Goal: Task Accomplishment & Management: Use online tool/utility

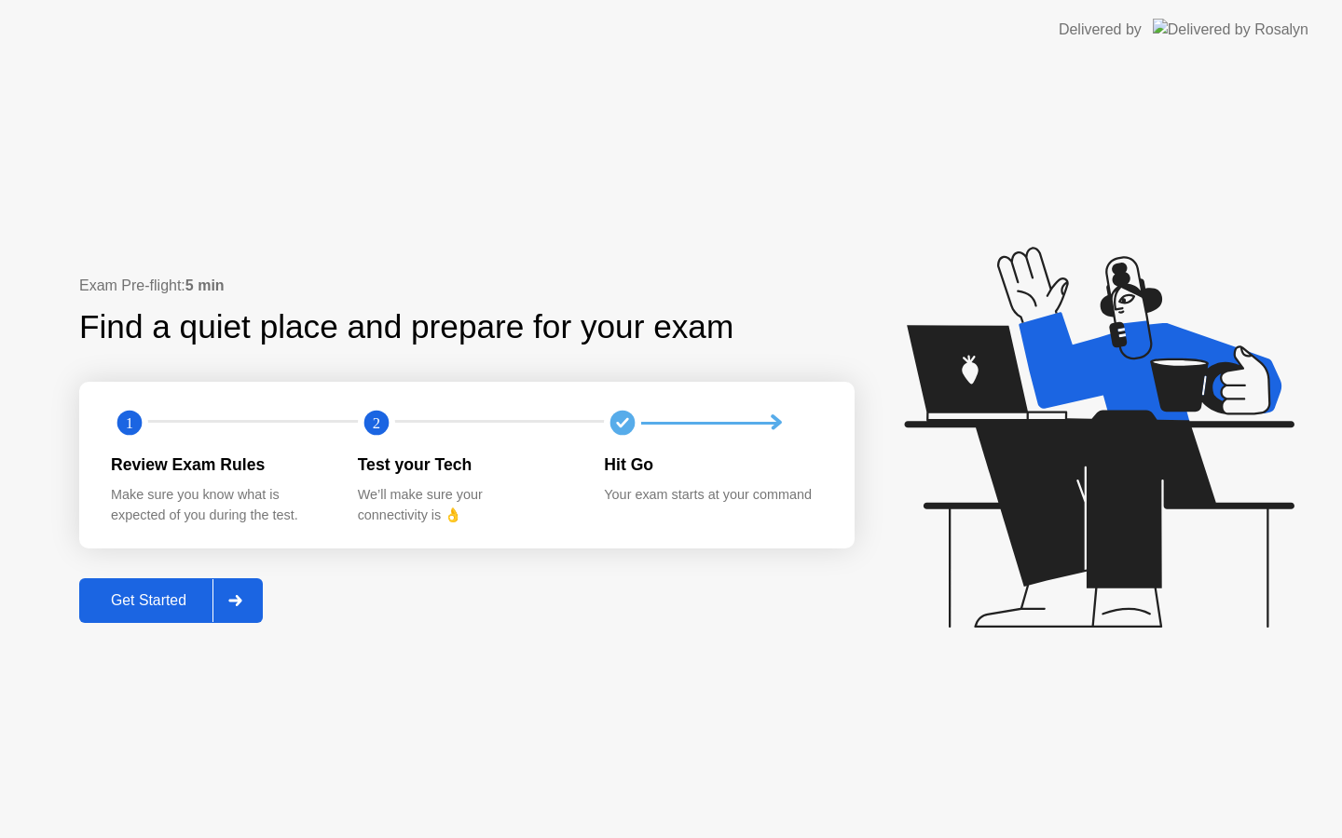
click at [133, 616] on button "Get Started" at bounding box center [171, 601] width 184 height 45
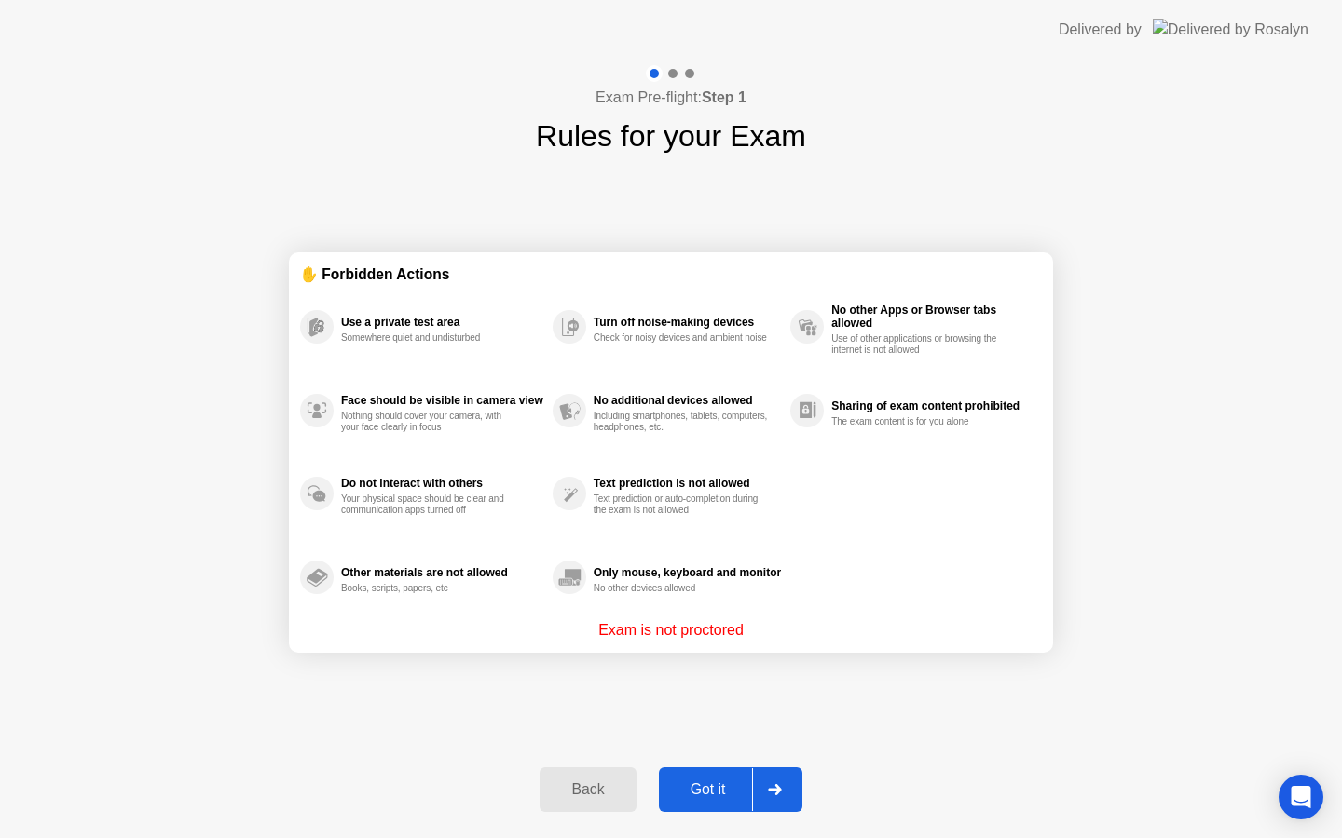
click at [696, 785] on div "Got it" at bounding box center [708, 790] width 88 height 17
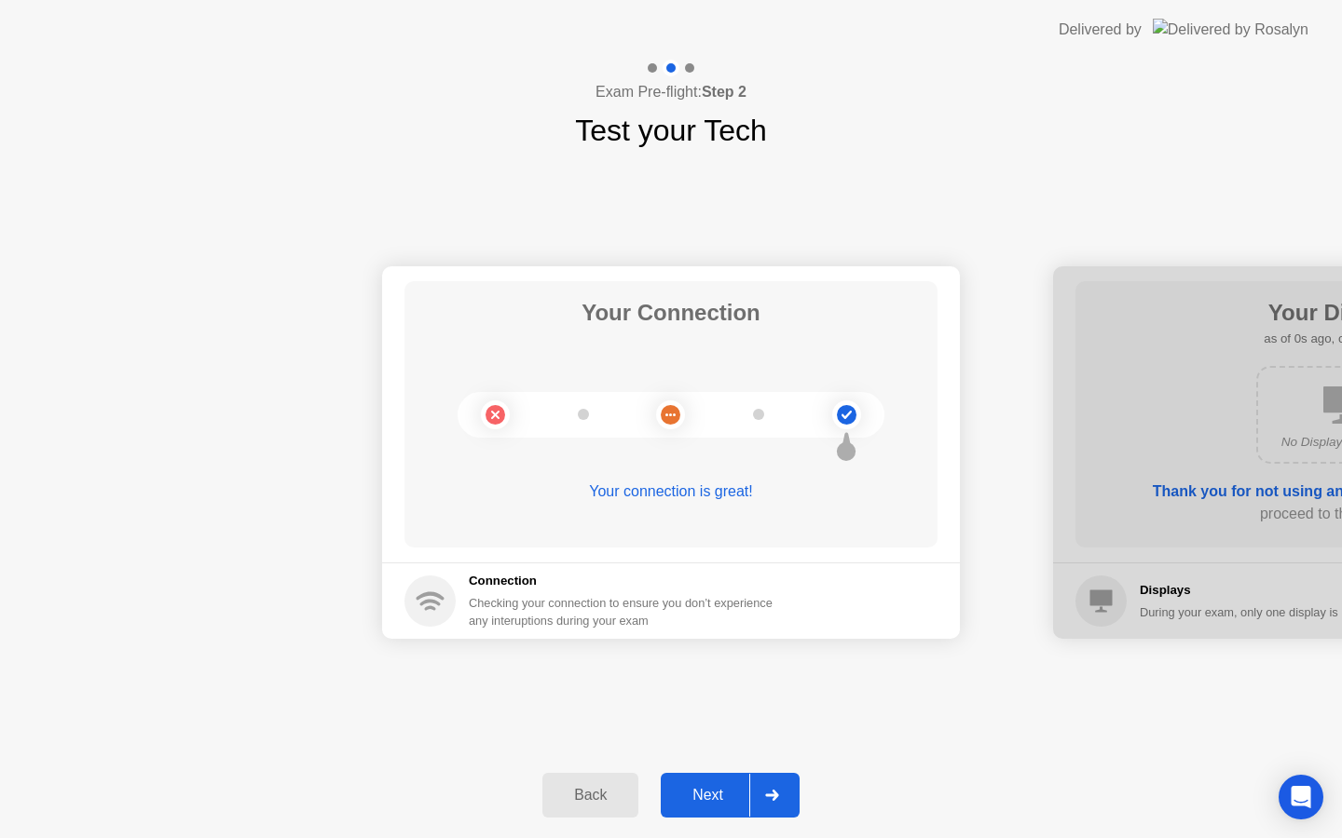
click at [738, 808] on button "Next" at bounding box center [730, 795] width 139 height 45
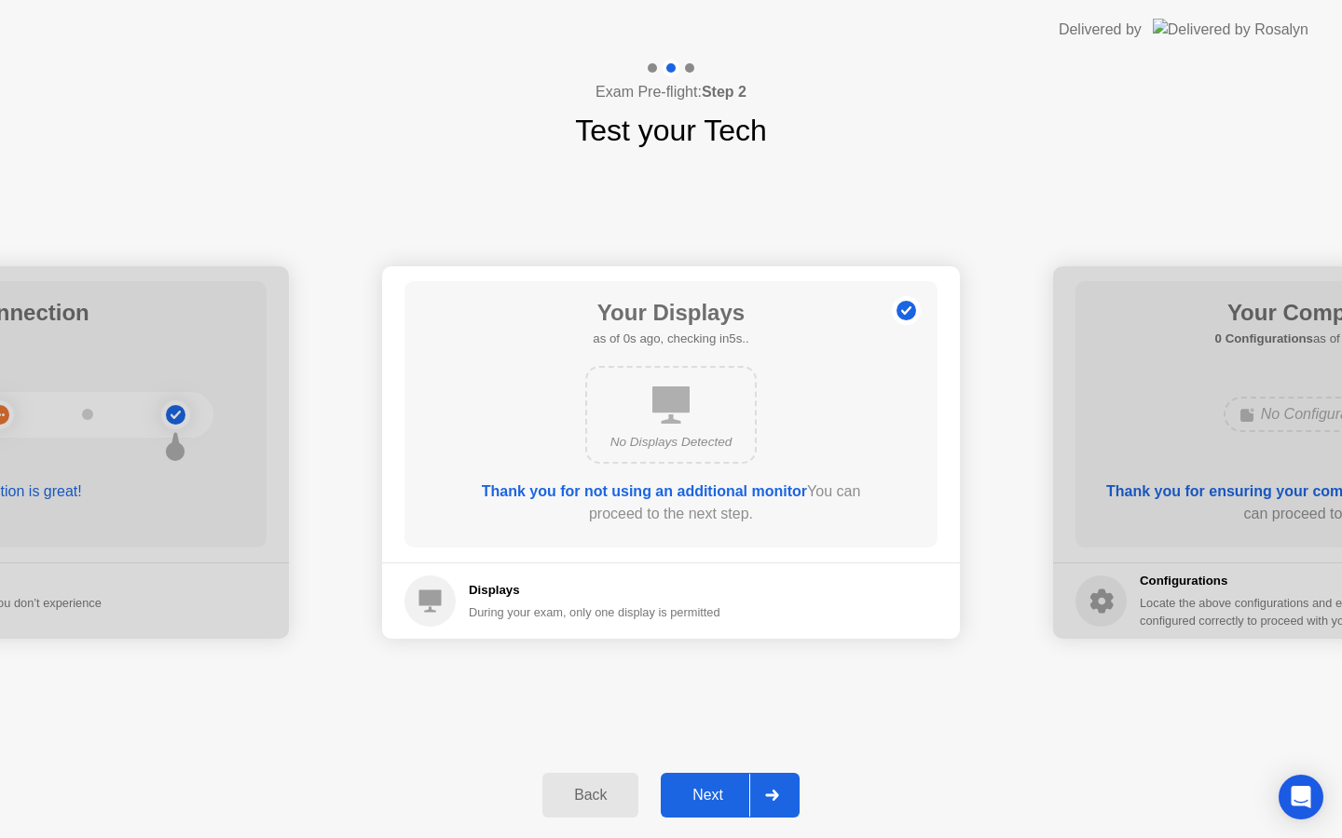
click at [699, 789] on div "Next" at bounding box center [707, 795] width 83 height 17
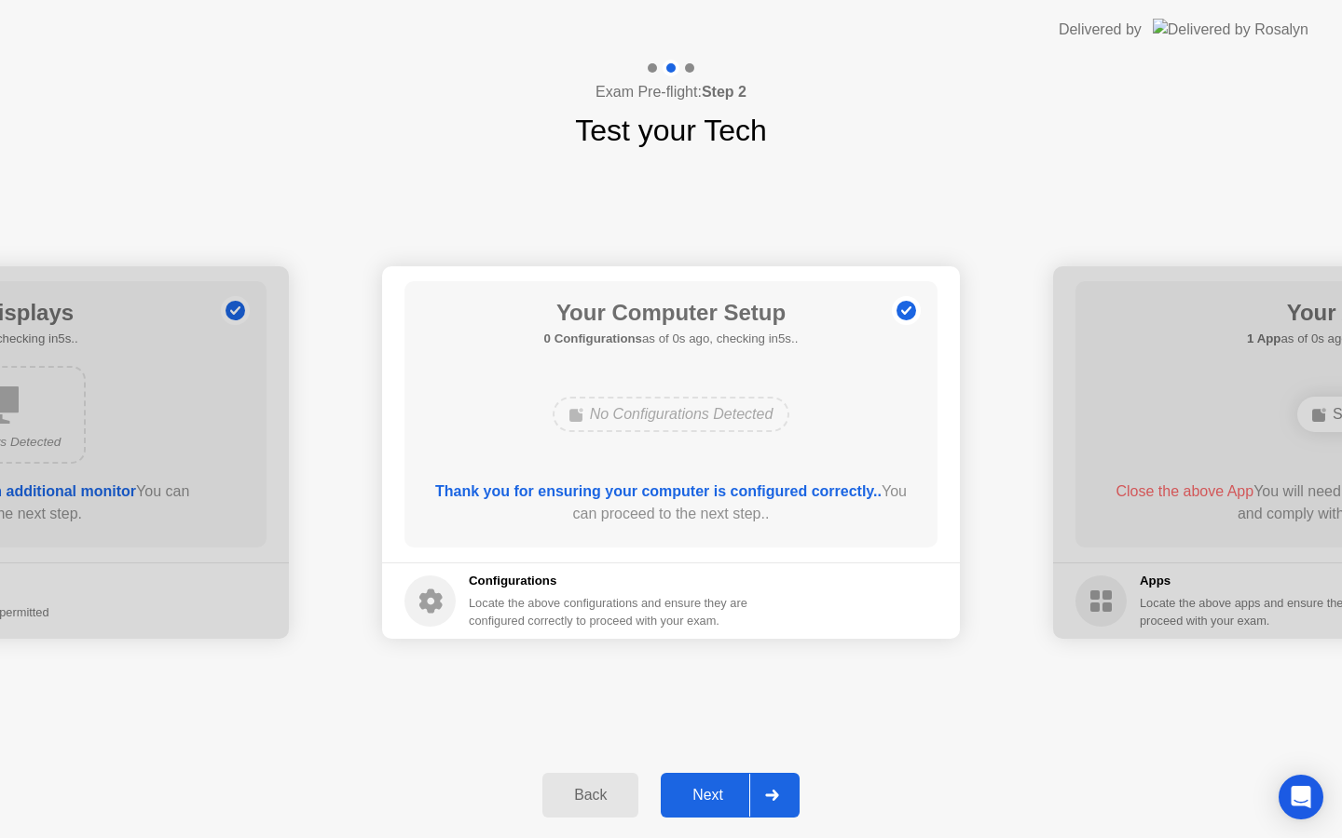
click at [699, 789] on div "Next" at bounding box center [707, 795] width 83 height 17
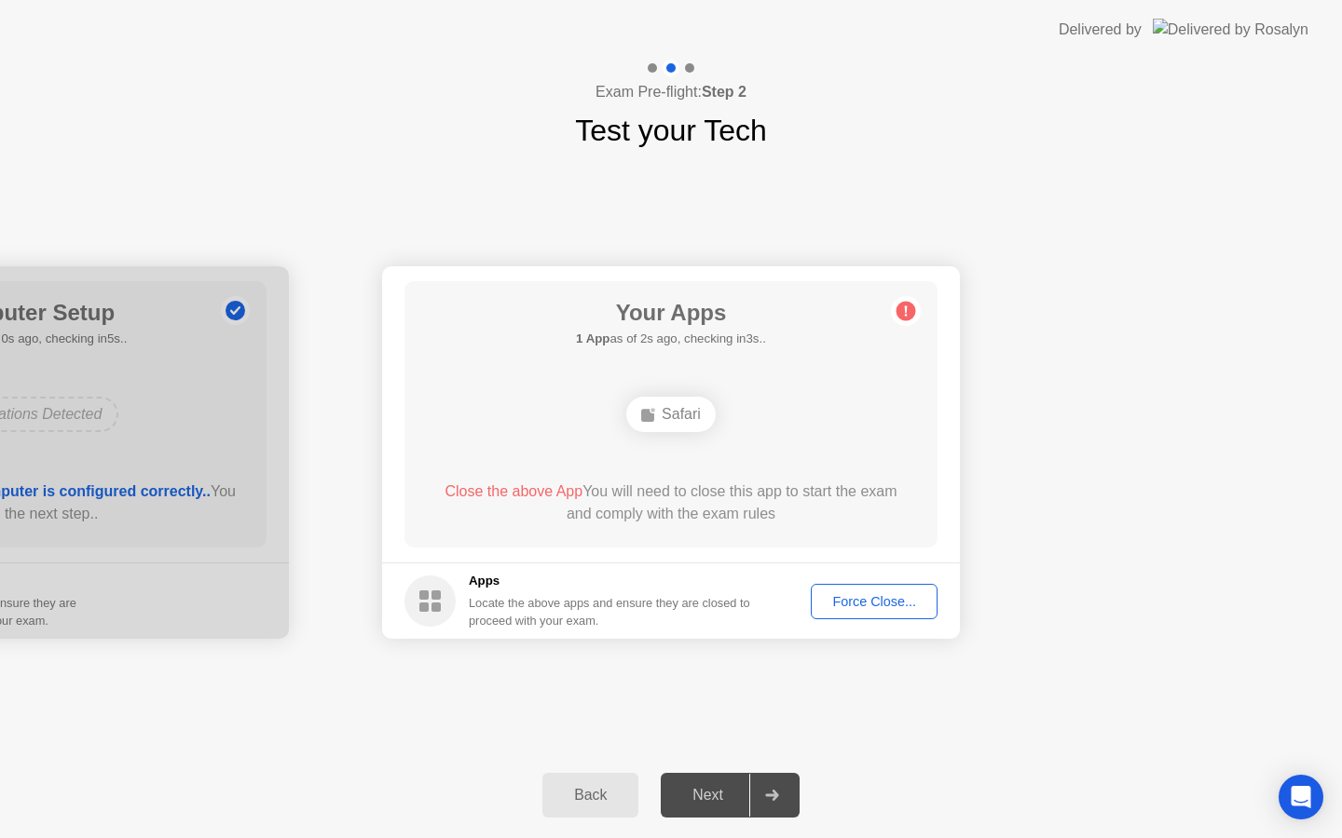
click at [862, 609] on div "Force Close..." at bounding box center [874, 601] width 114 height 15
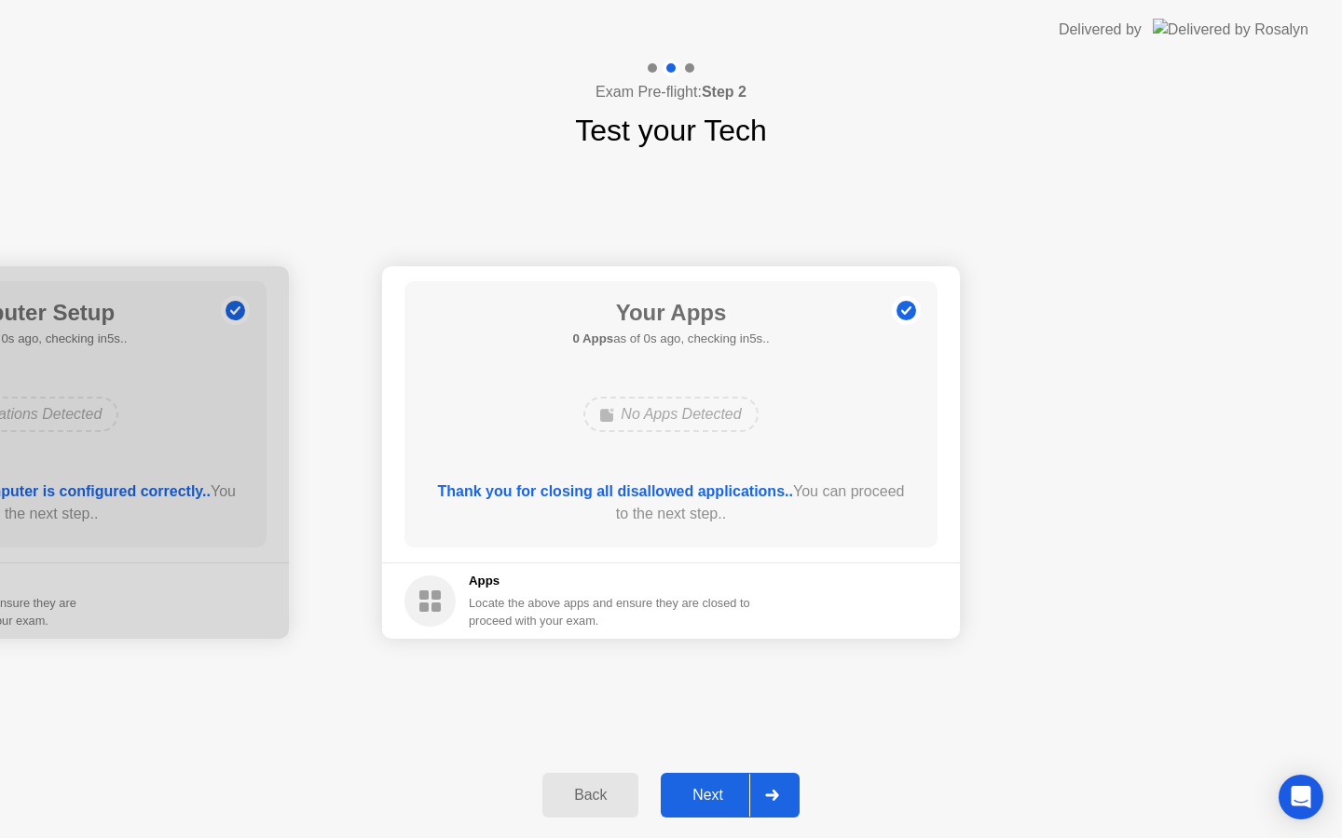
click at [696, 795] on div "Next" at bounding box center [707, 795] width 83 height 17
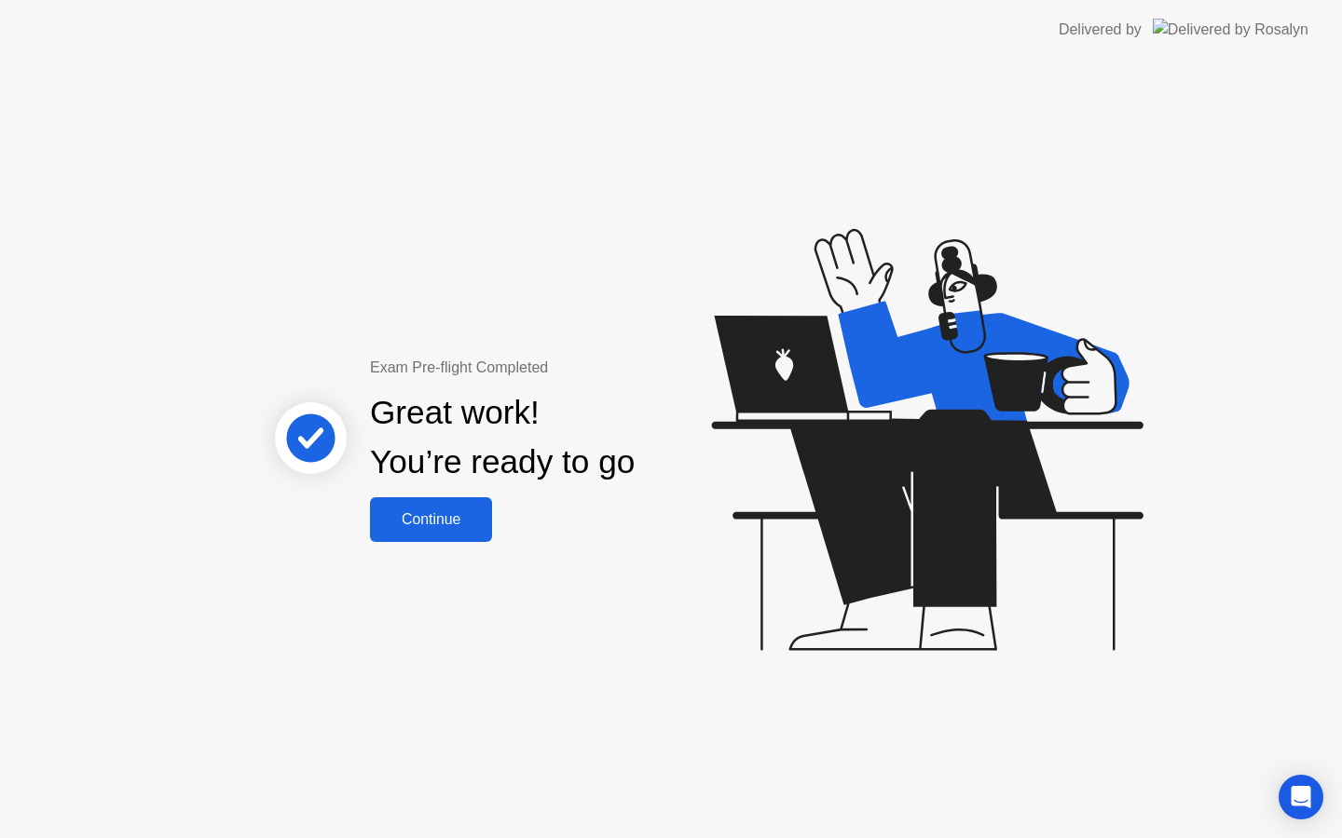
click at [467, 539] on button "Continue" at bounding box center [431, 520] width 122 height 45
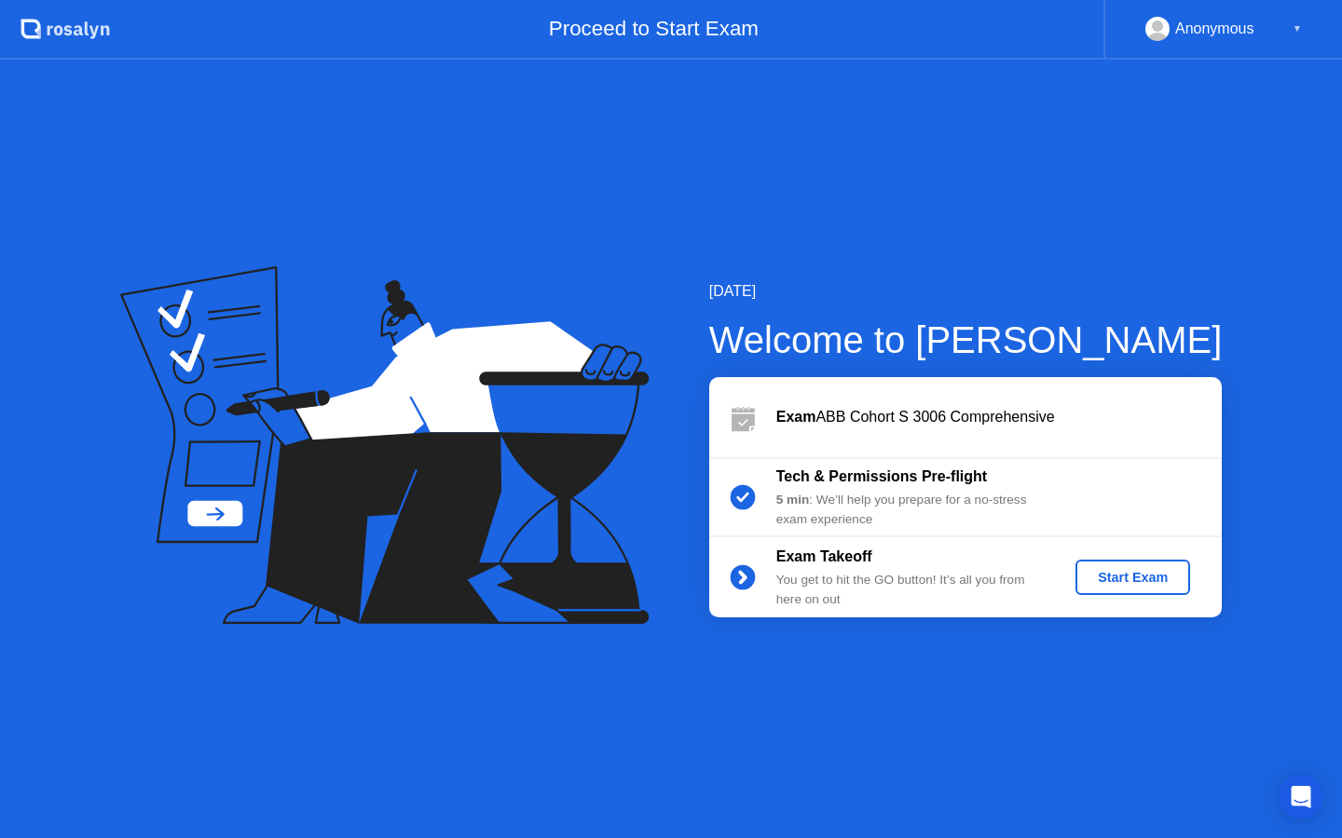
click at [1156, 575] on div "Start Exam" at bounding box center [1133, 577] width 100 height 15
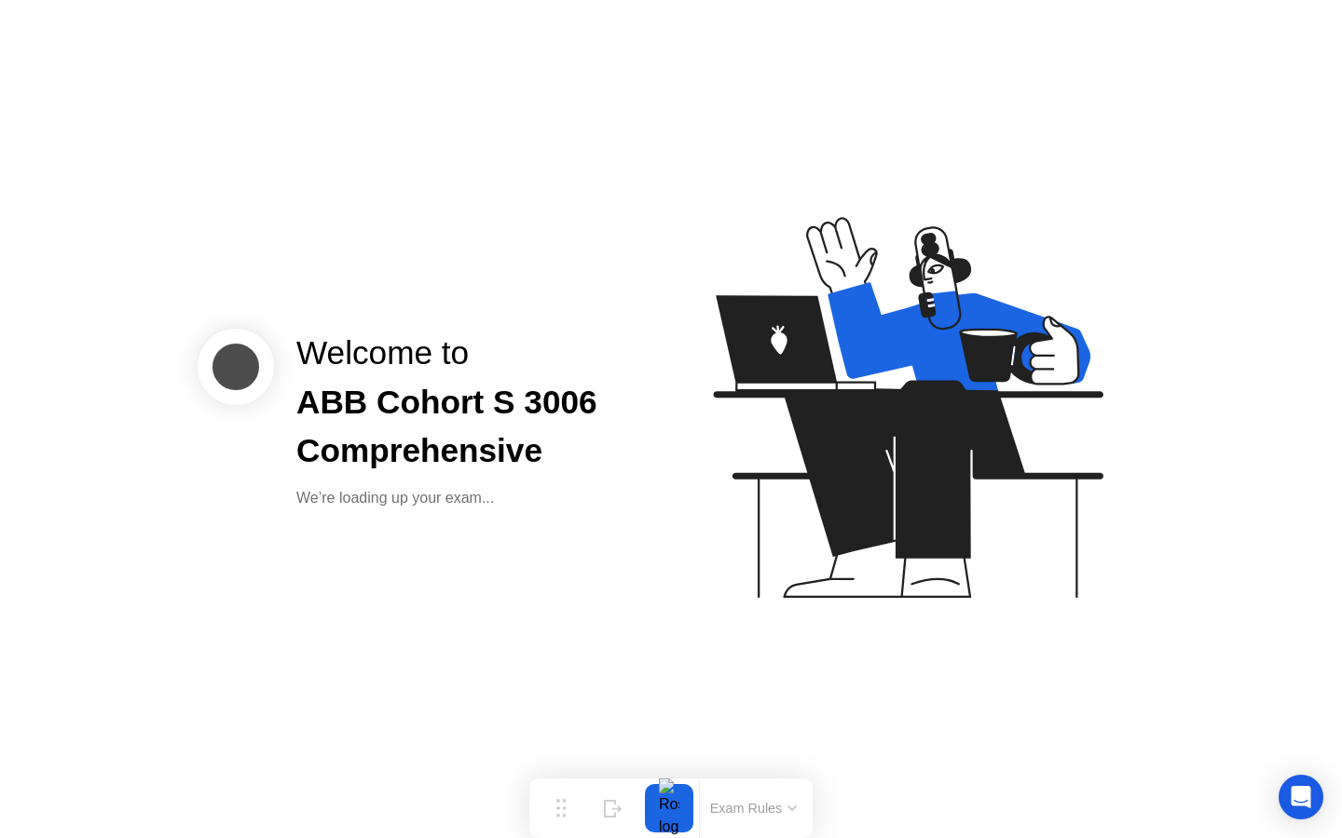
click at [698, 661] on div "Welcome to ABB Cohort S 3006 Comprehensive We’re loading up your exam..." at bounding box center [671, 419] width 1342 height 838
